Goal: Information Seeking & Learning: Learn about a topic

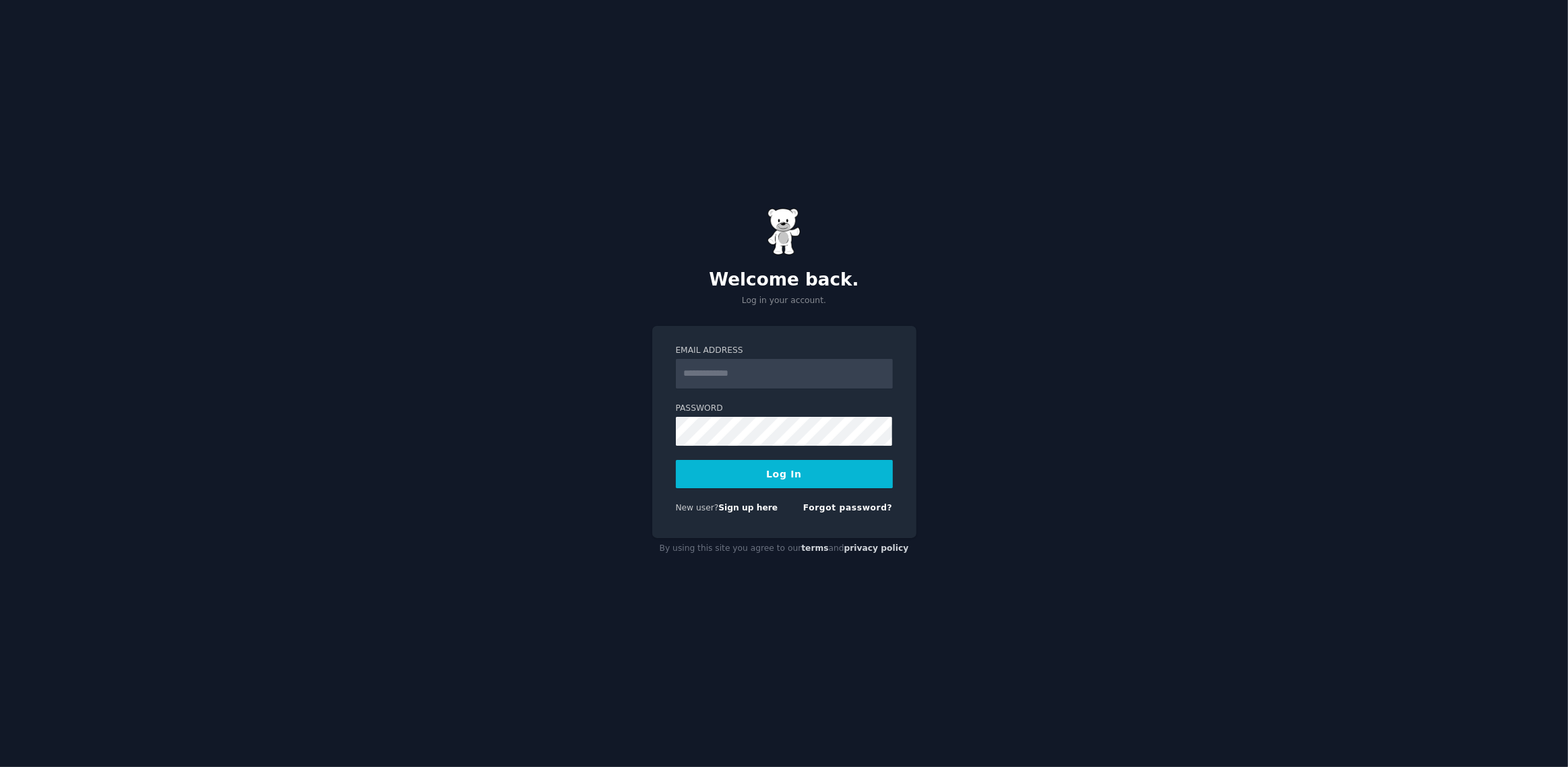
click at [705, 362] on input "Email Address" at bounding box center [784, 374] width 217 height 30
type input "**********"
click at [676, 460] on button "Log In" at bounding box center [784, 474] width 217 height 28
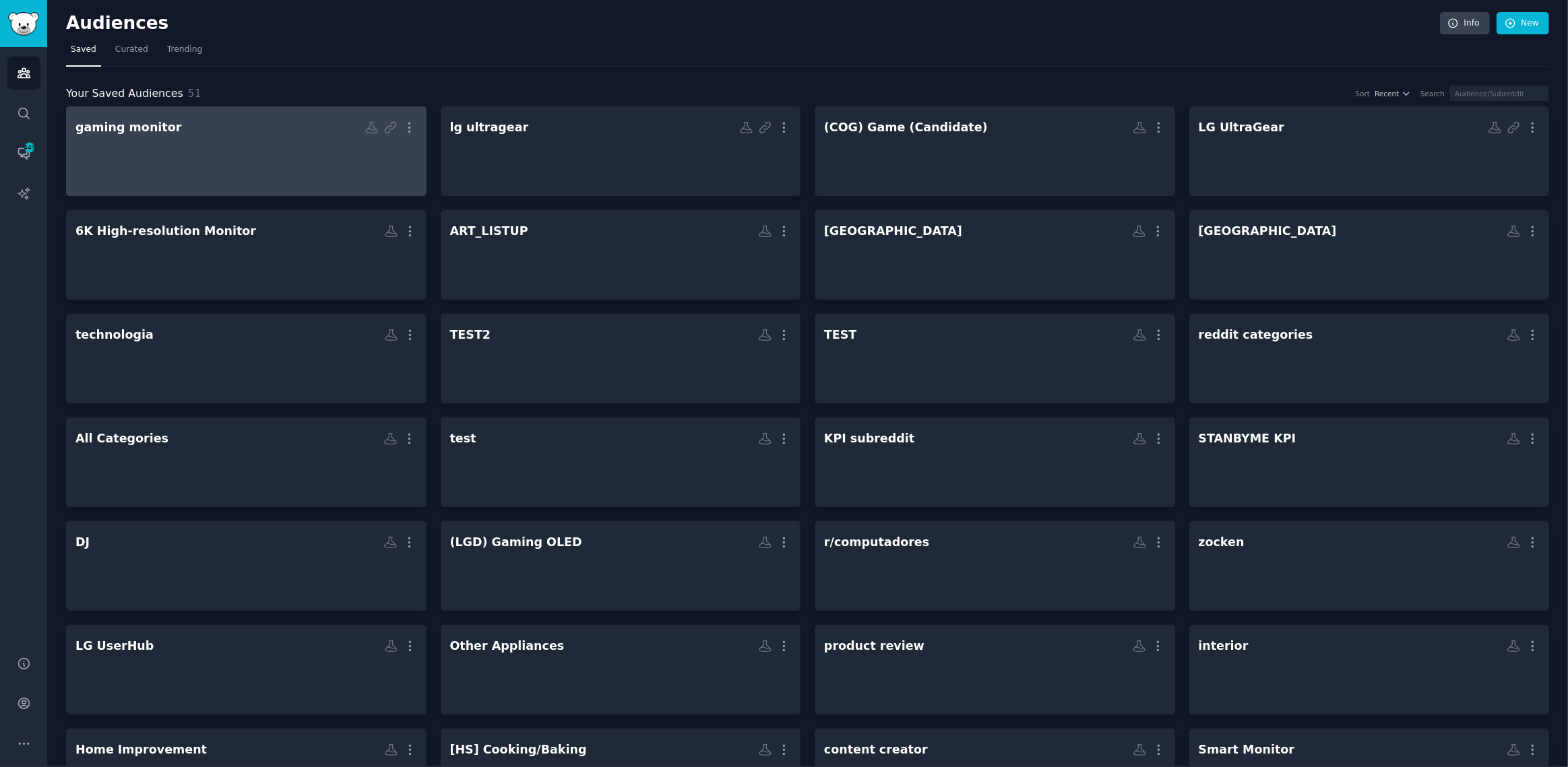
click at [248, 145] on div at bounding box center [246, 163] width 341 height 47
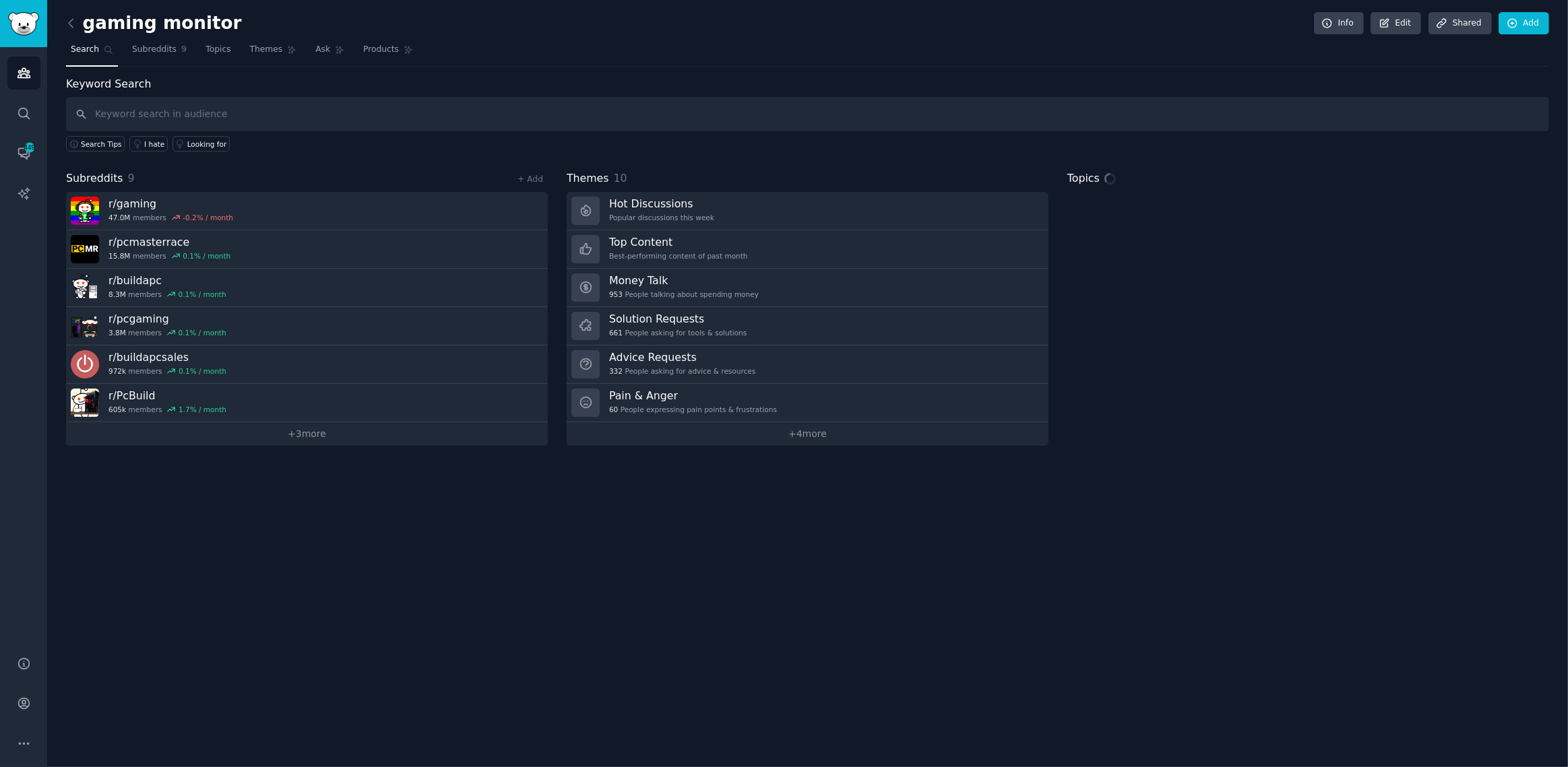
click at [221, 106] on input "text" at bounding box center [808, 114] width 1483 height 35
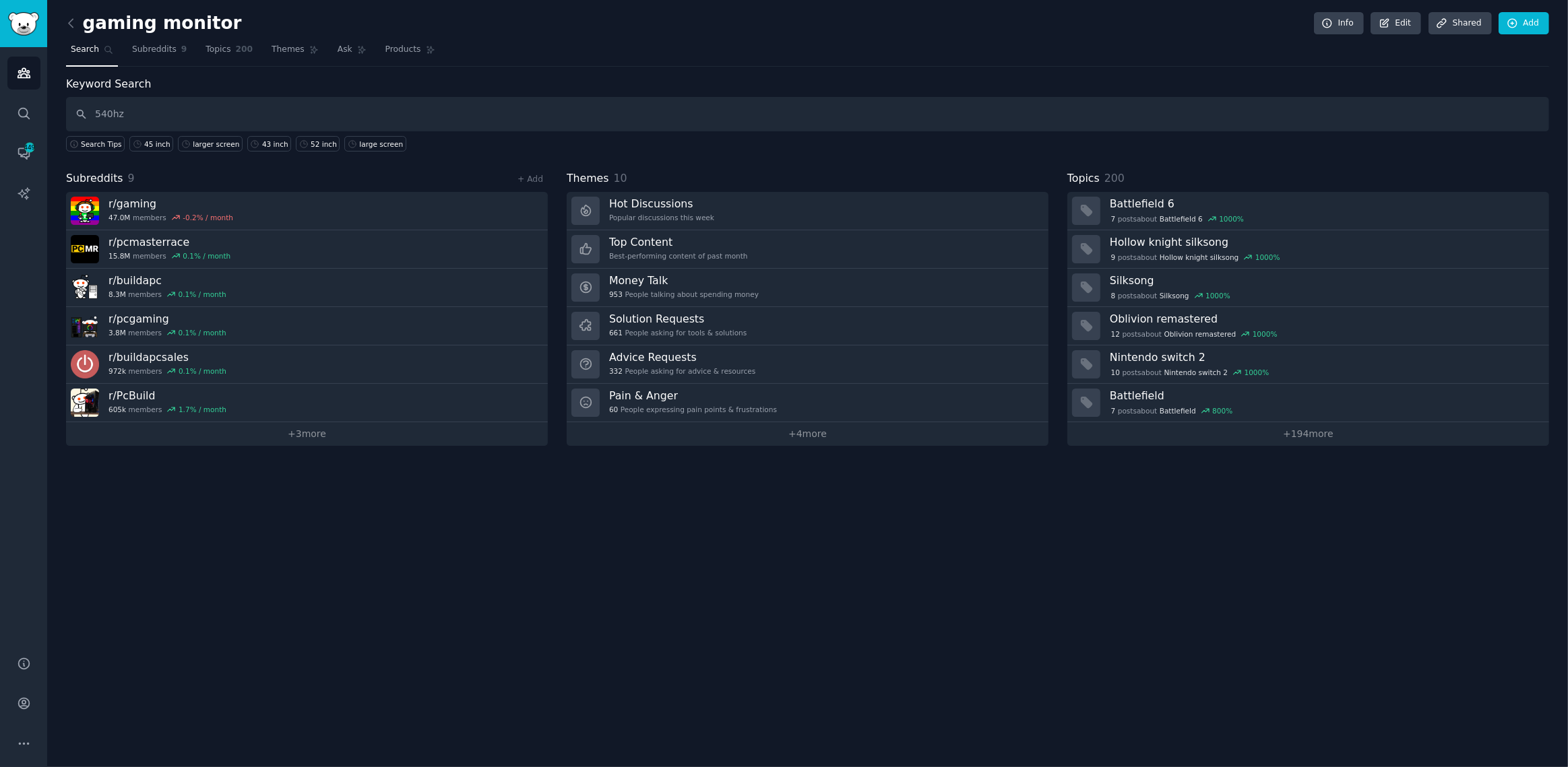
type input "540hz"
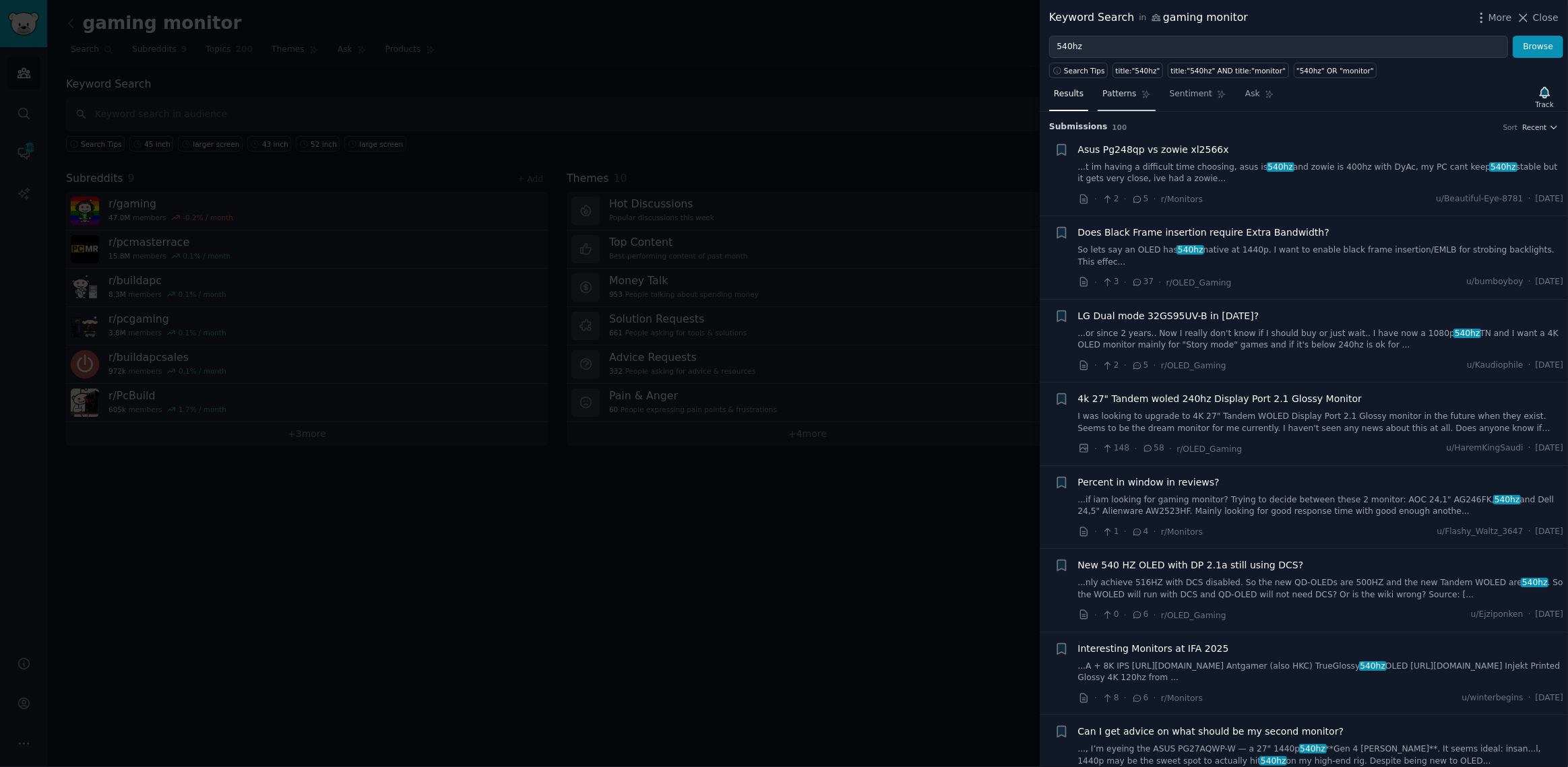
click at [1129, 98] on link "Patterns" at bounding box center [1126, 97] width 57 height 27
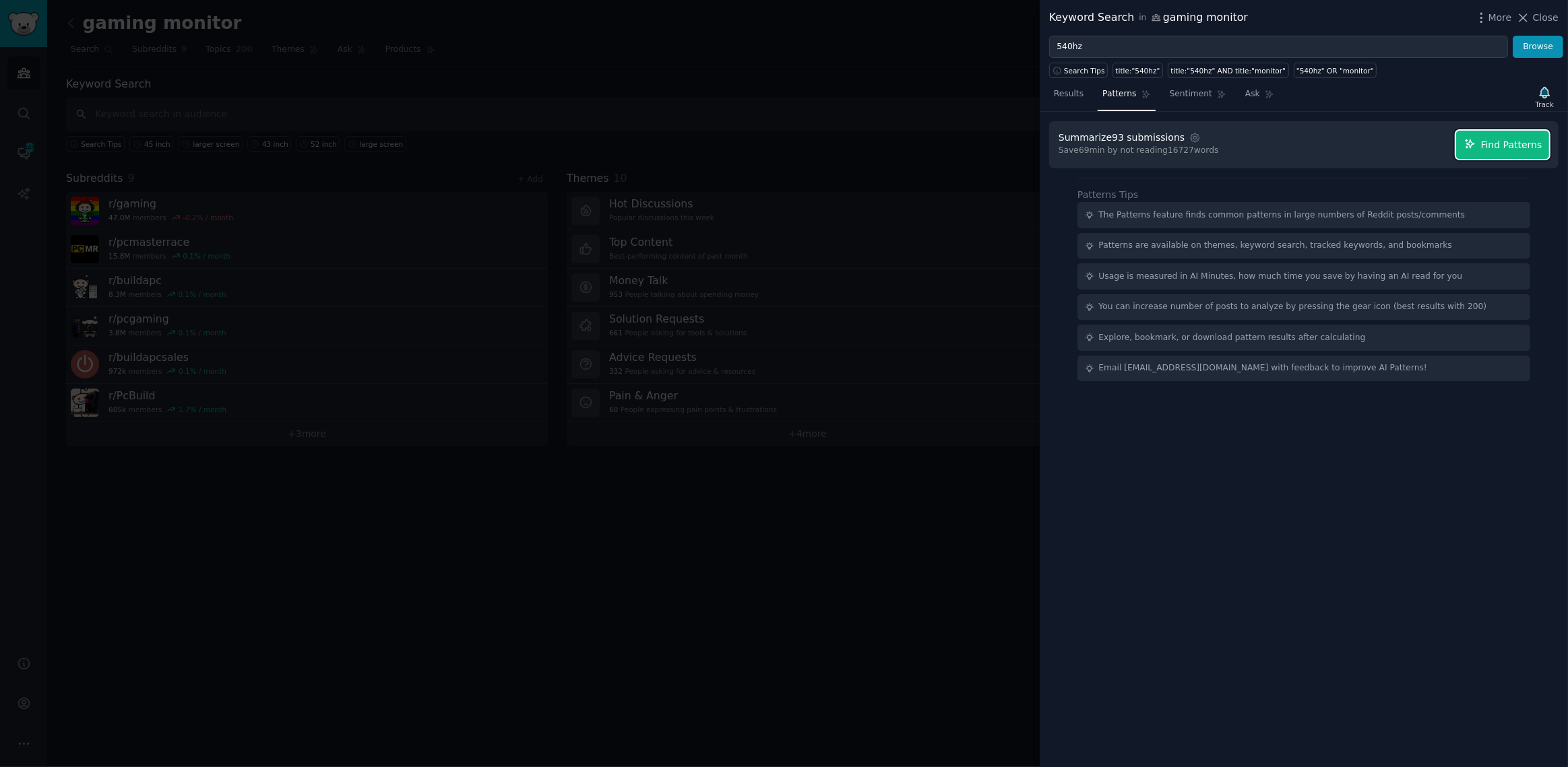
click at [1497, 138] on span "Find Patterns" at bounding box center [1512, 145] width 61 height 14
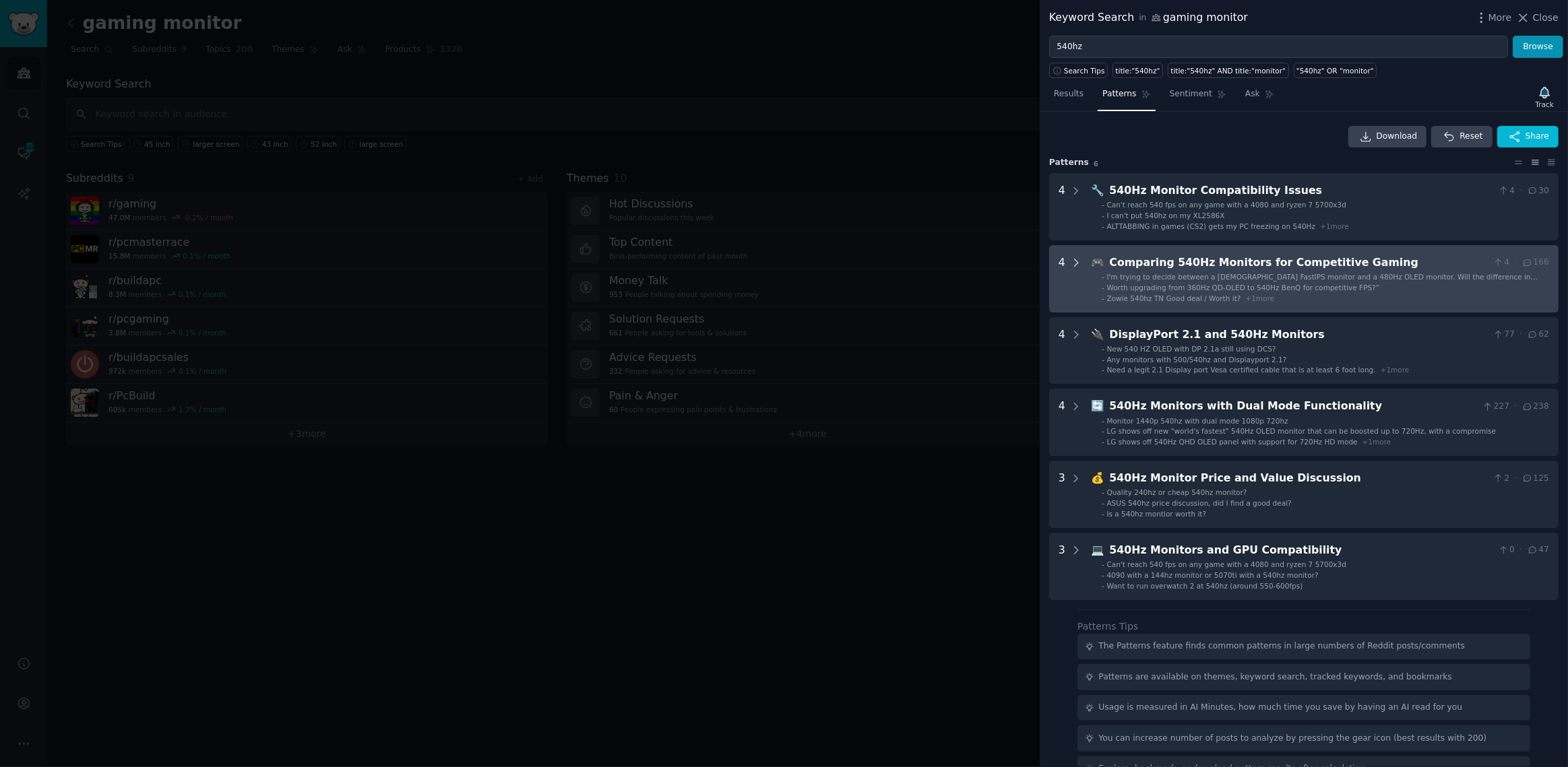
click at [1076, 259] on icon at bounding box center [1076, 262] width 12 height 12
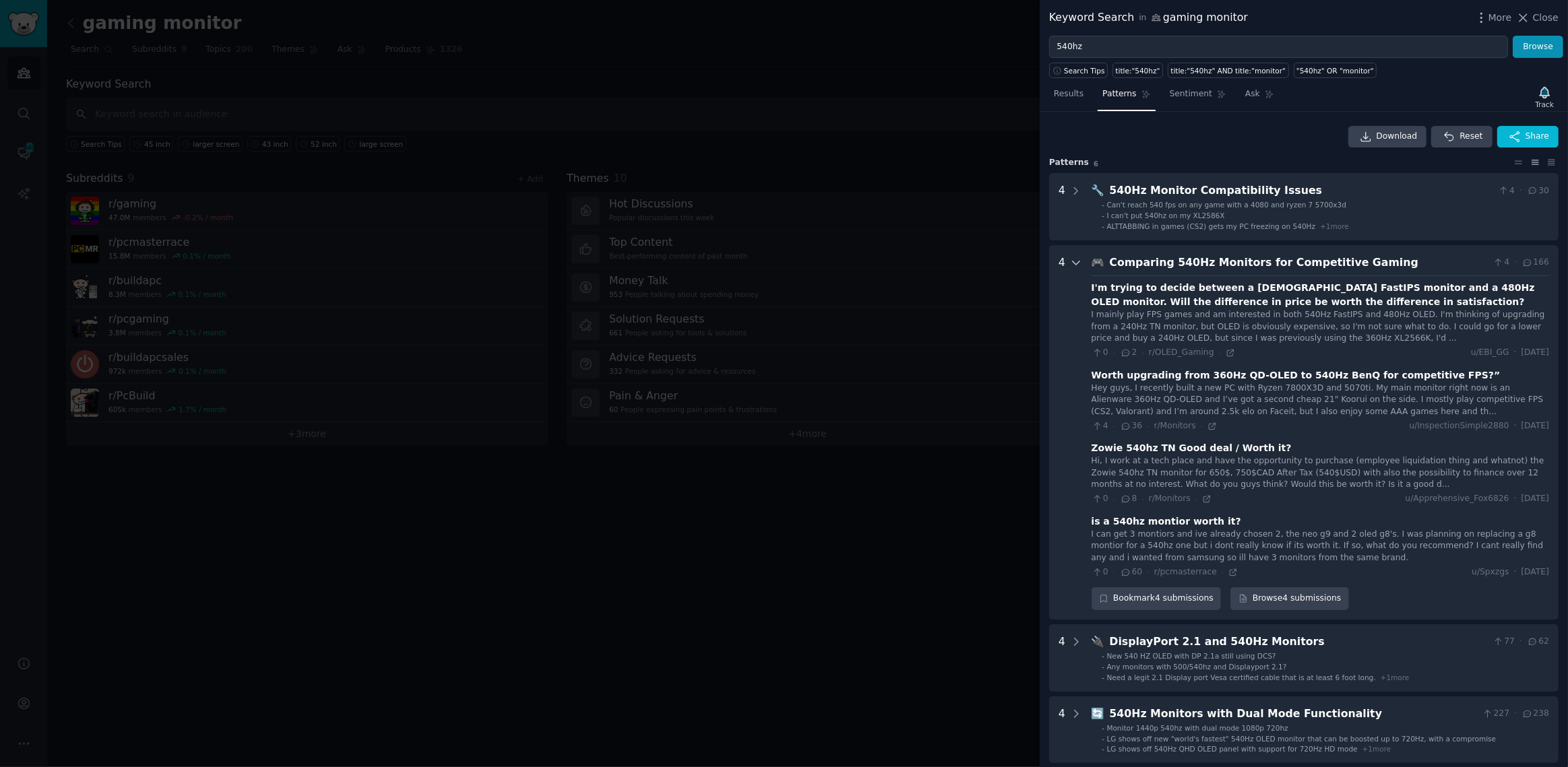
scroll to position [133, 0]
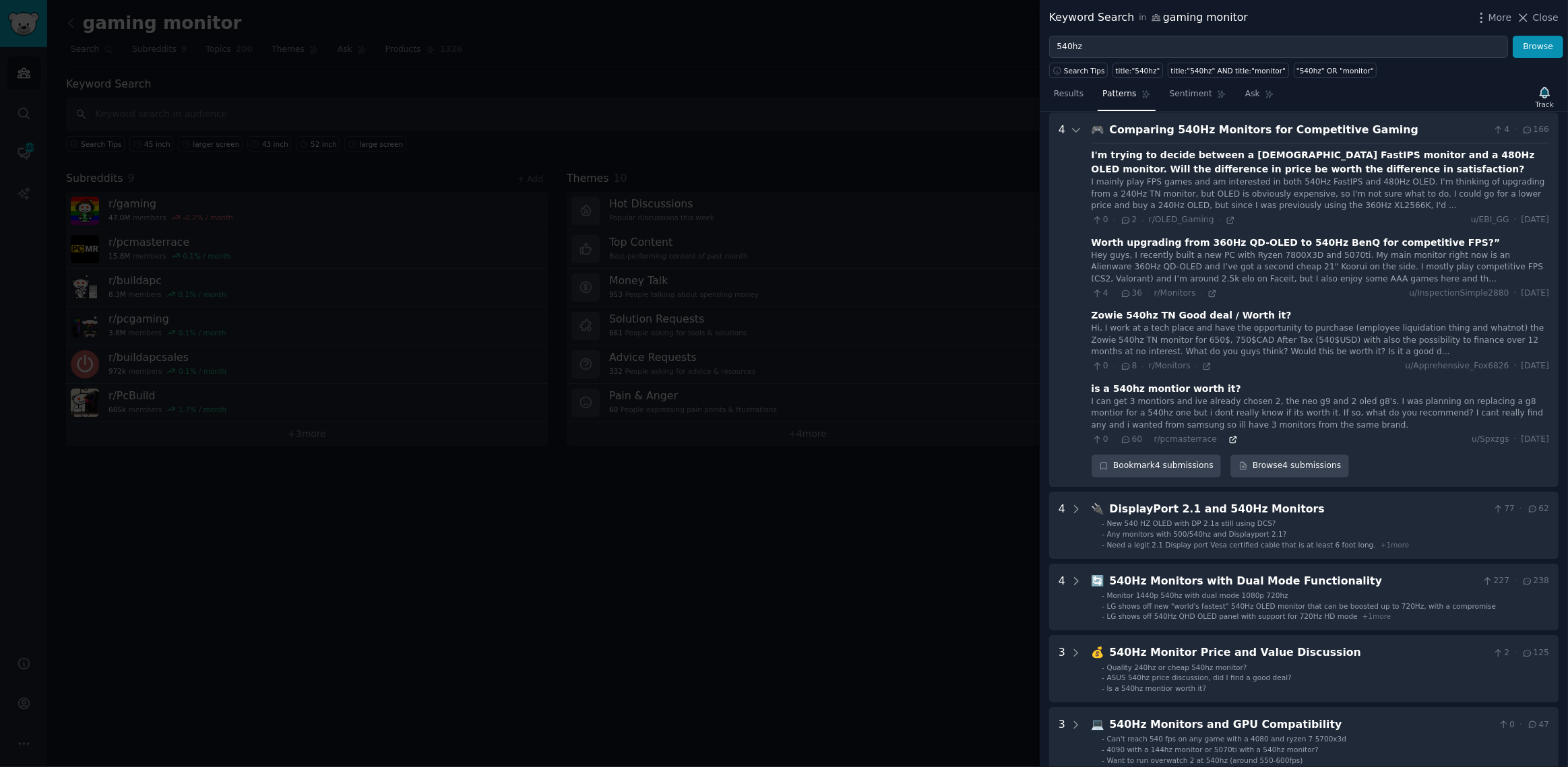
click at [1228, 437] on icon at bounding box center [1232, 439] width 9 height 9
click at [1074, 125] on icon at bounding box center [1076, 130] width 12 height 12
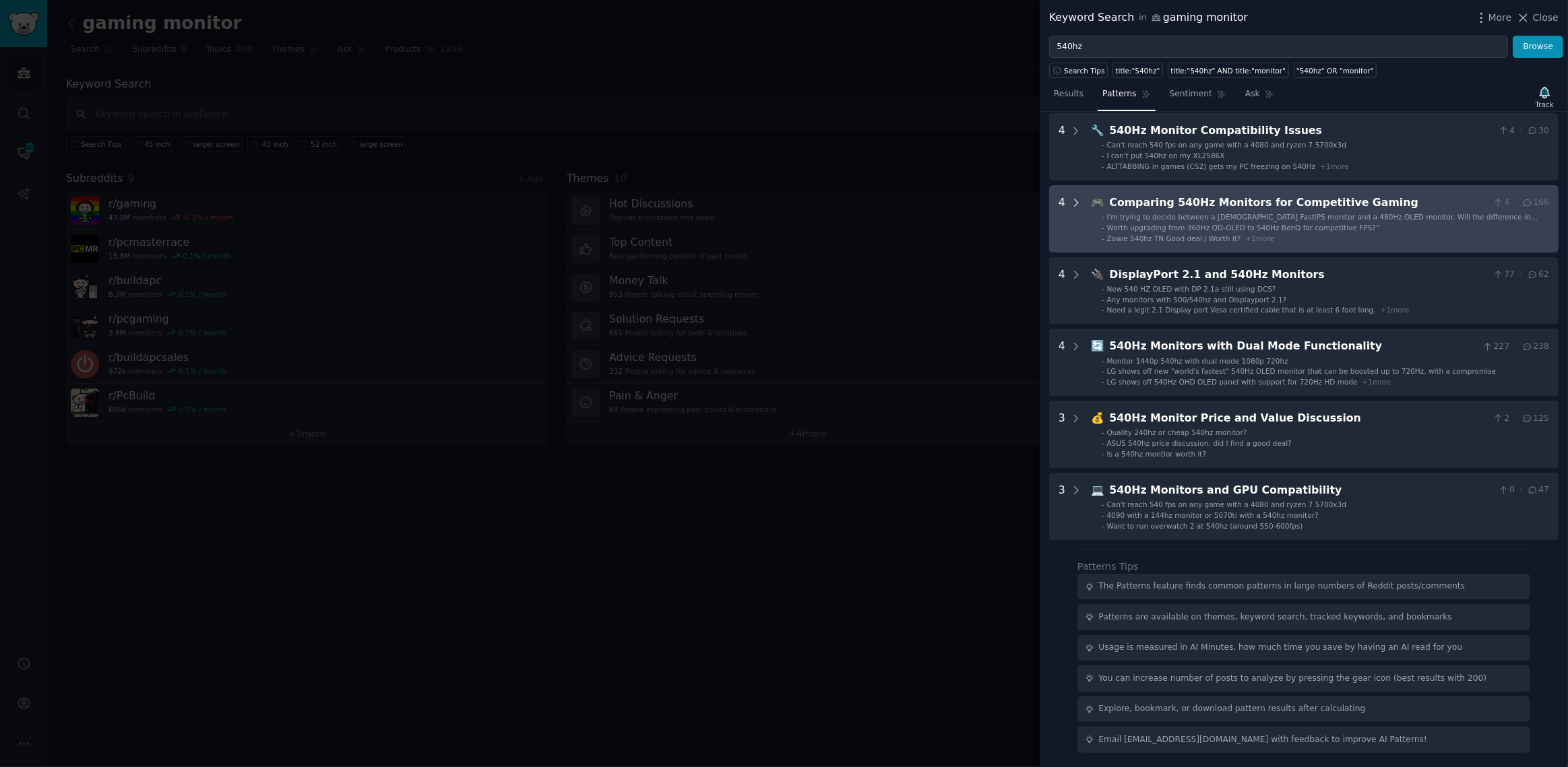
scroll to position [57, 0]
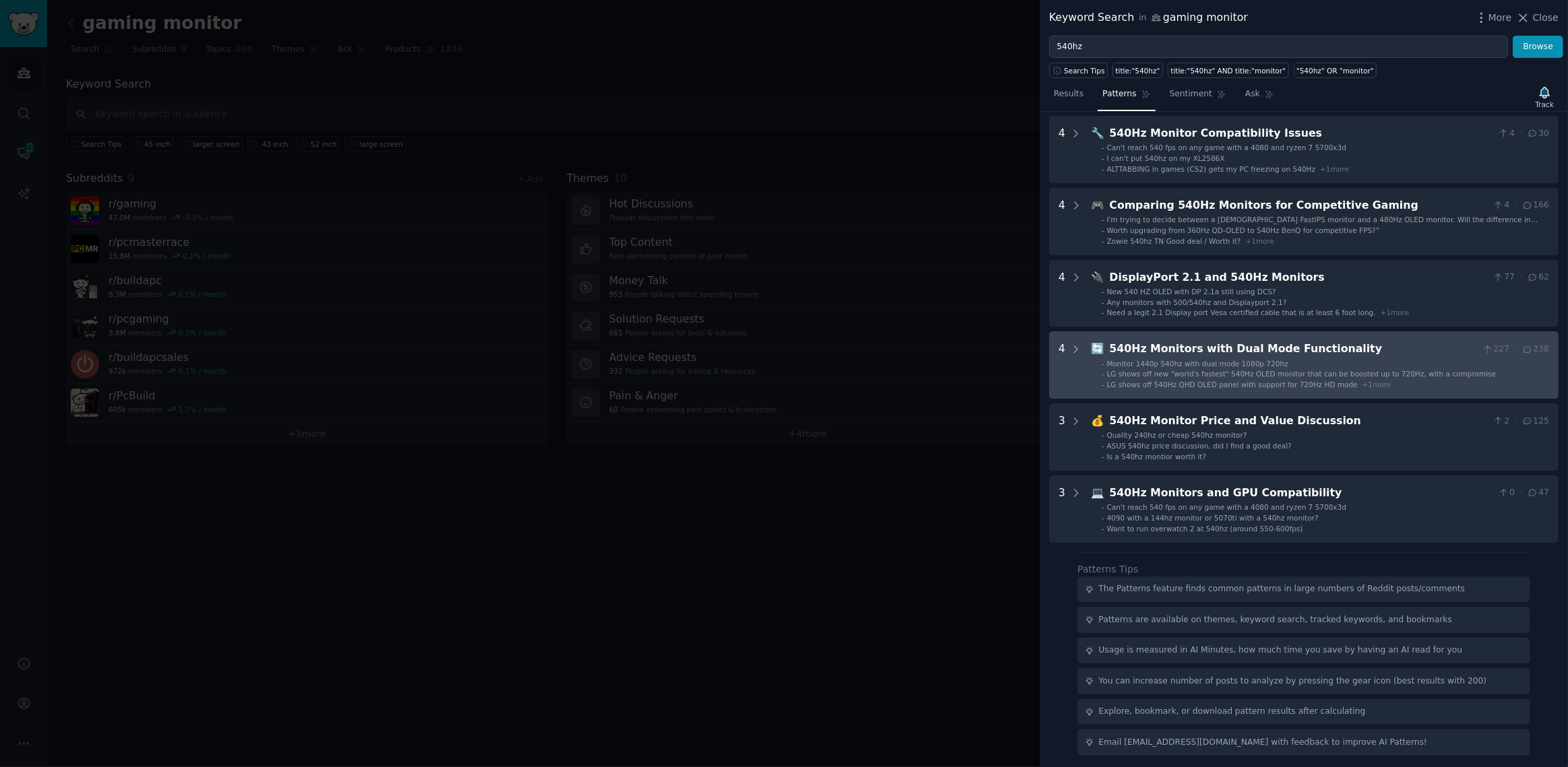
click at [1068, 340] on div "4" at bounding box center [1070, 364] width 23 height 49
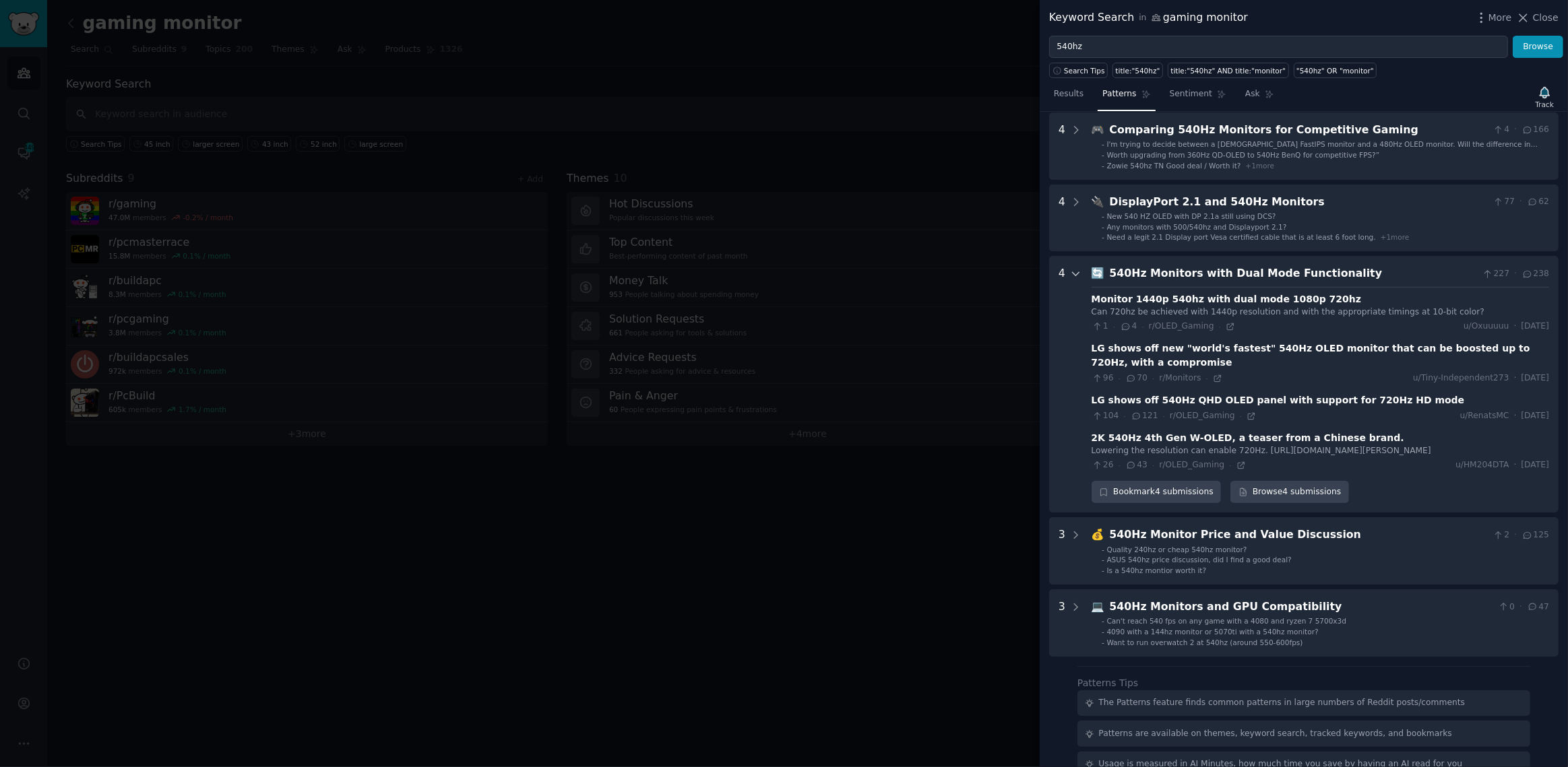
scroll to position [258, 0]
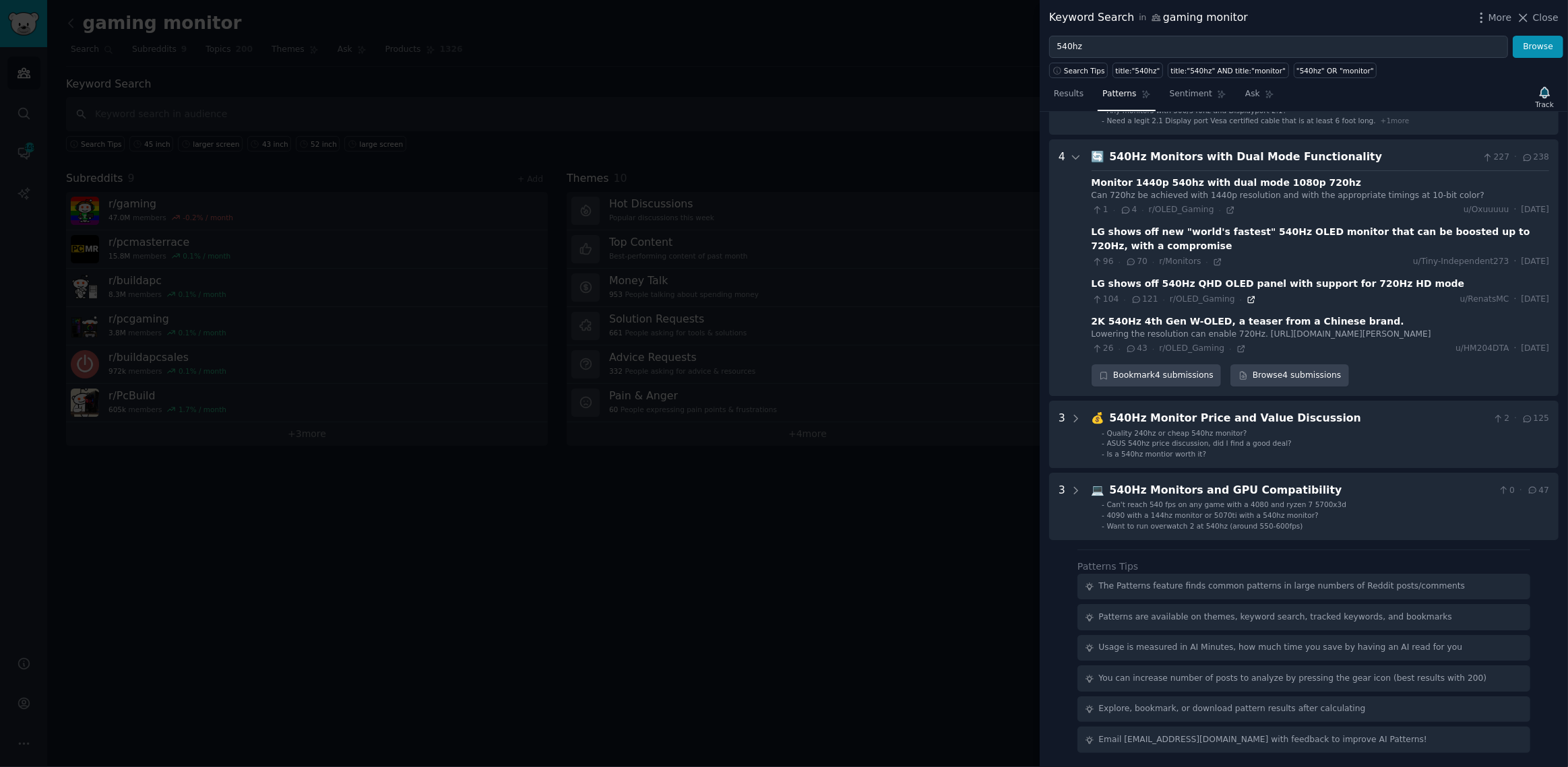
click at [1246, 295] on icon at bounding box center [1251, 299] width 9 height 9
